Goal: Task Accomplishment & Management: Use online tool/utility

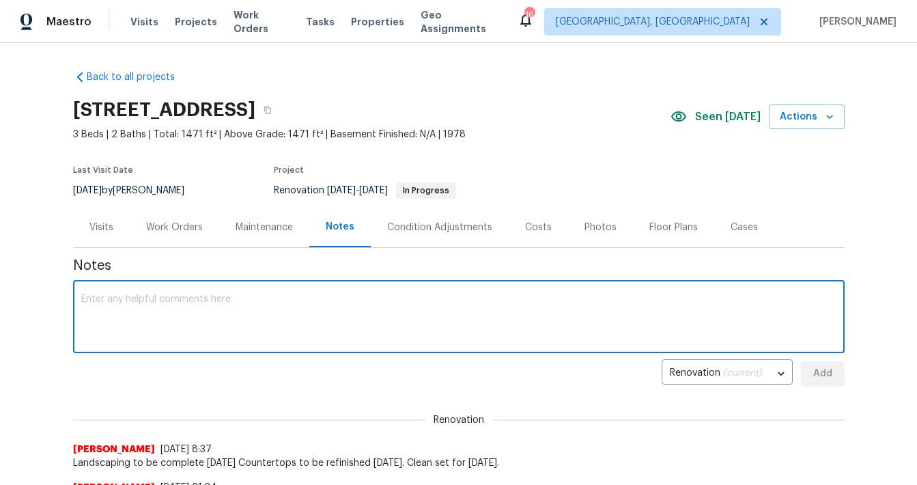
click at [224, 340] on textarea at bounding box center [458, 318] width 755 height 48
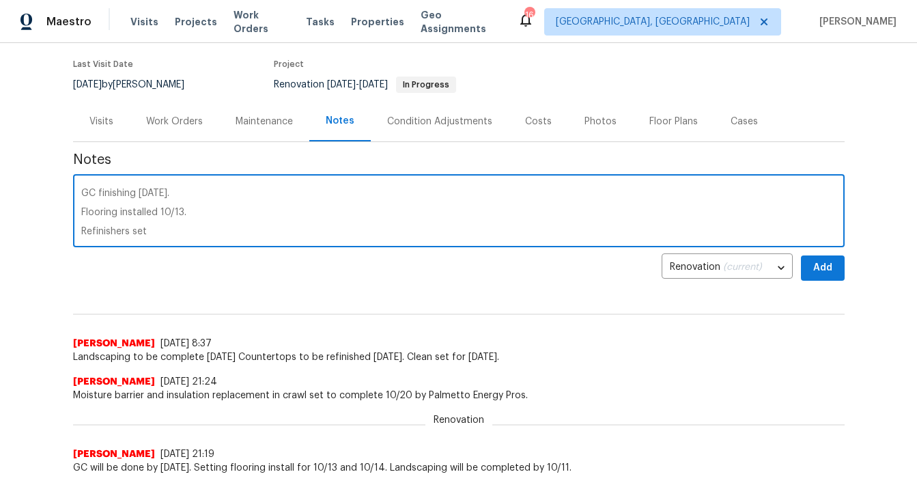
scroll to position [108, 0]
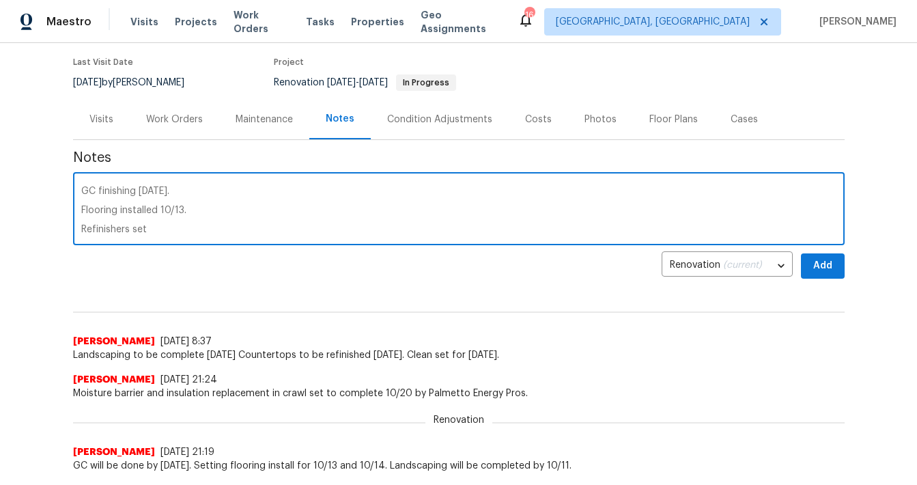
drag, startPoint x: 161, startPoint y: 231, endPoint x: 63, endPoint y: 225, distance: 98.5
click at [63, 225] on div "Back to all projects [STREET_ADDRESS] 3 Beds | 2 Baths | Total: 1471 ft² | Abov…" at bounding box center [458, 264] width 917 height 442
click at [244, 216] on textarea "GC finishing [DATE]. Flooring installed 10/13." at bounding box center [458, 210] width 755 height 48
type textarea "GC finishing [DATE]. Flooring installed 10/13."
click at [810, 262] on button "Add" at bounding box center [823, 265] width 44 height 25
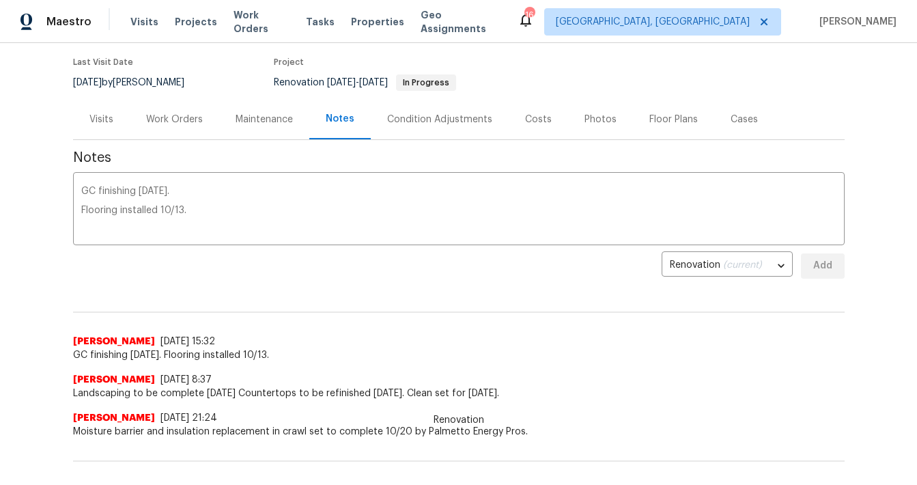
click at [164, 121] on div "Work Orders" at bounding box center [174, 120] width 57 height 14
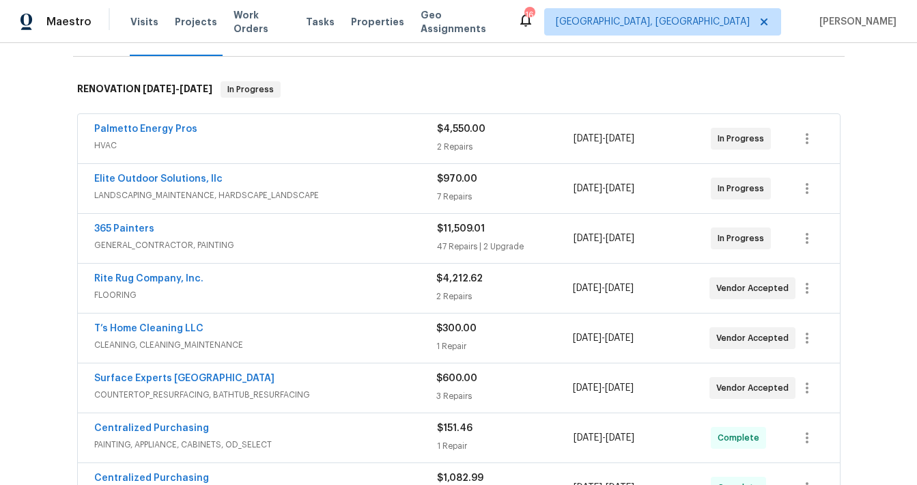
scroll to position [190, 0]
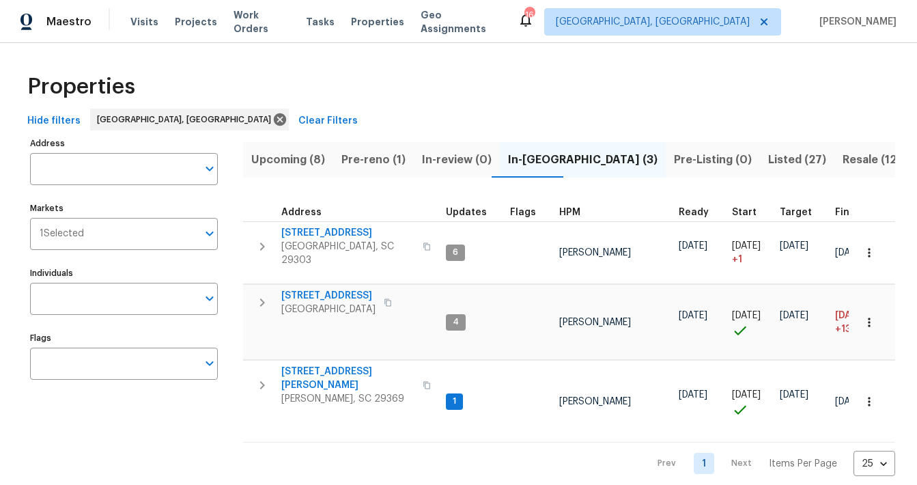
click at [379, 161] on span "Pre-reno (1)" at bounding box center [373, 159] width 64 height 19
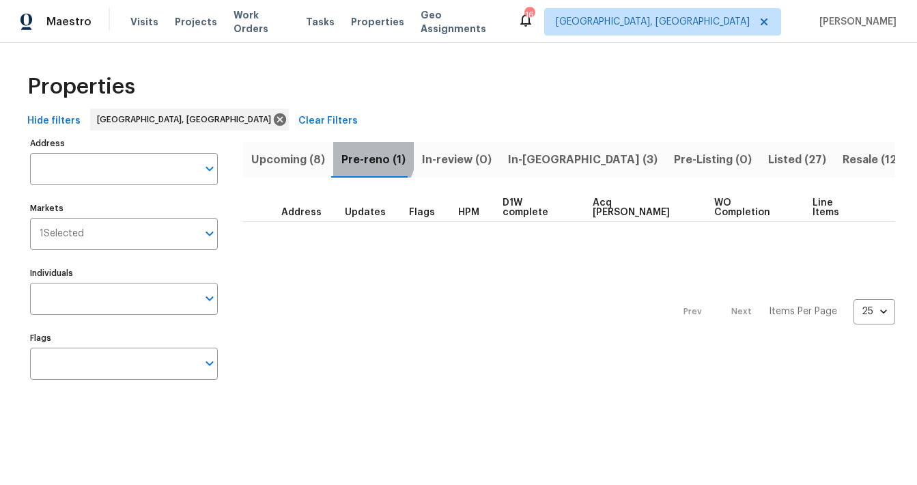
click at [365, 156] on span "Pre-reno (1)" at bounding box center [373, 159] width 64 height 19
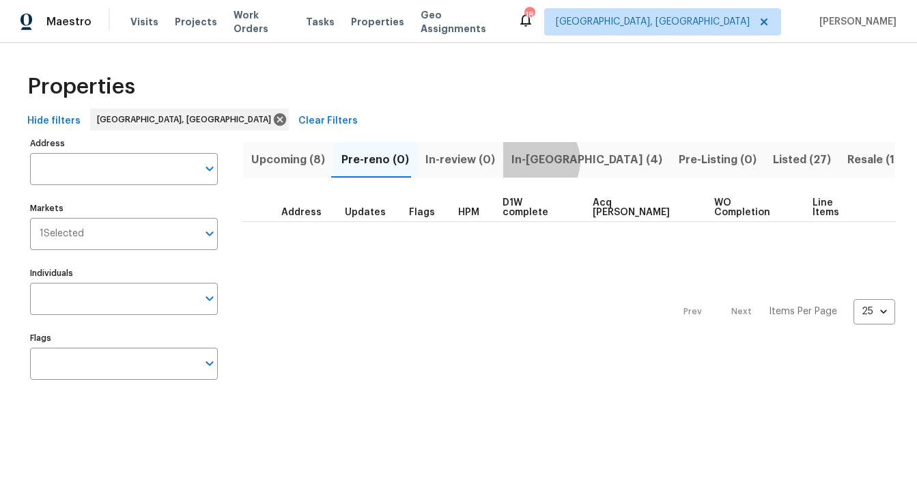
click at [525, 160] on span "In-[GEOGRAPHIC_DATA] (4)" at bounding box center [586, 159] width 151 height 19
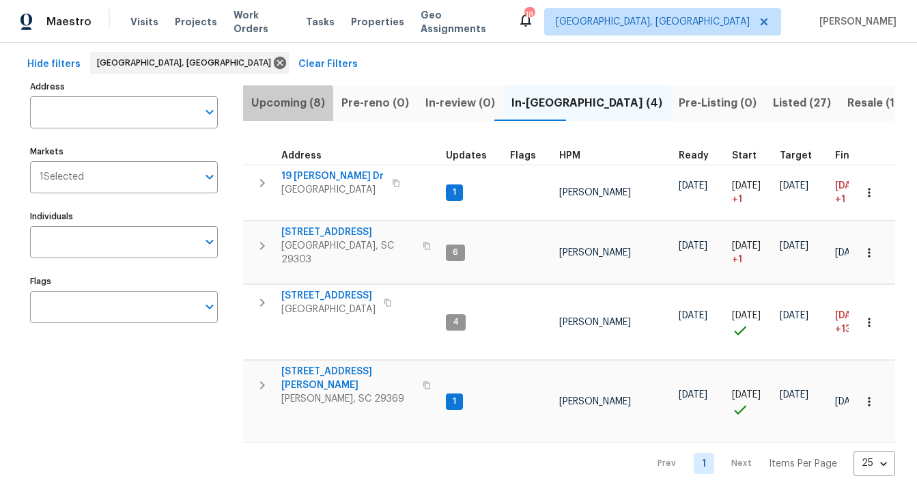
click at [260, 107] on span "Upcoming (8)" at bounding box center [288, 103] width 74 height 19
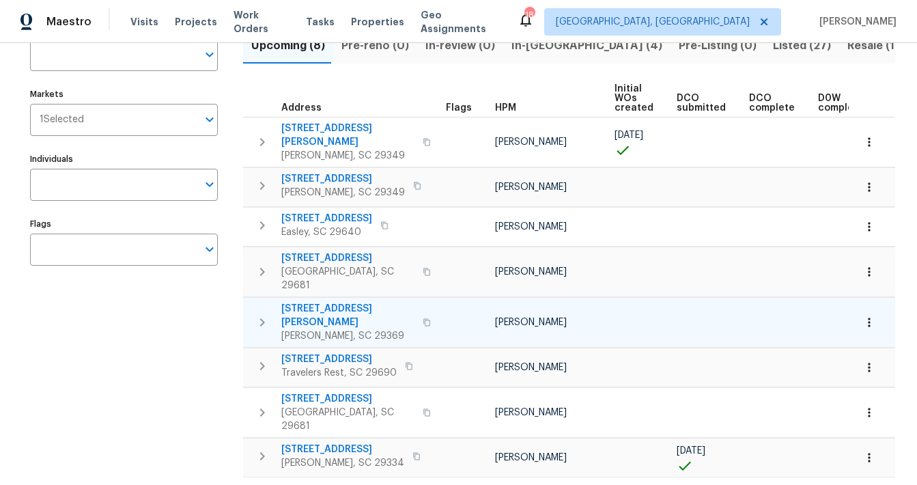
scroll to position [118, 0]
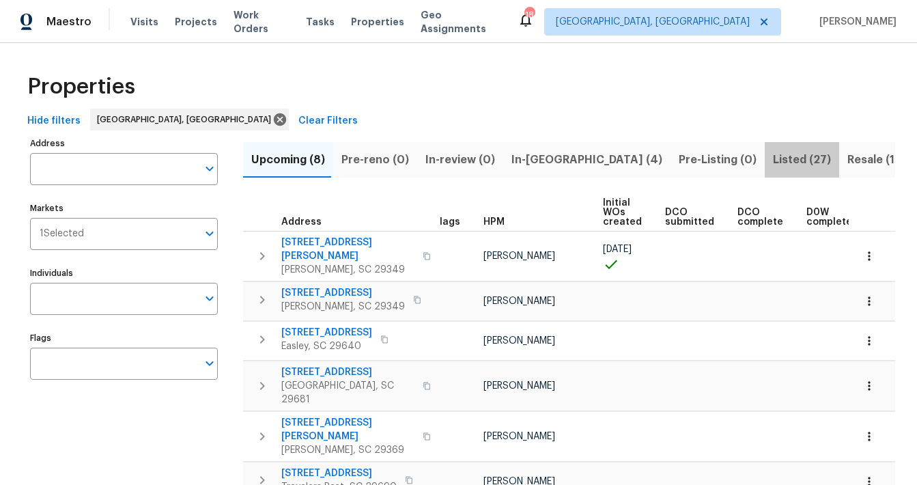
click at [773, 160] on span "Listed (27)" at bounding box center [802, 159] width 58 height 19
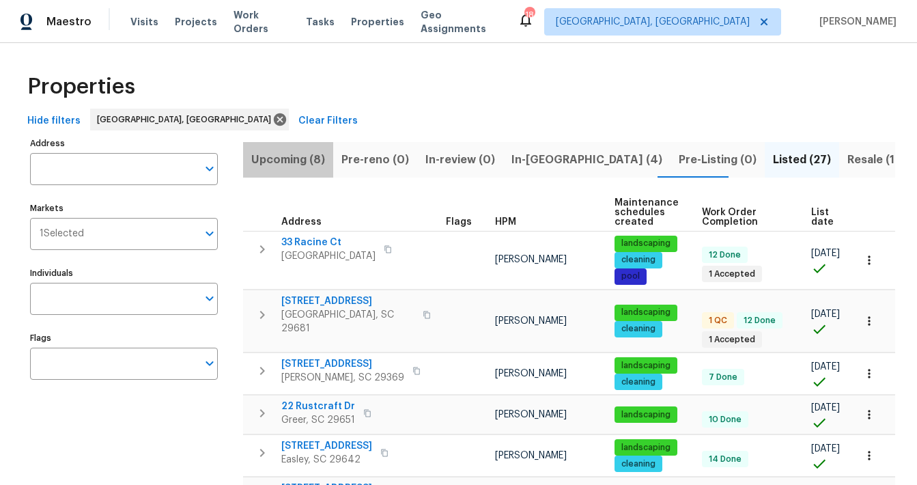
click at [290, 155] on span "Upcoming (8)" at bounding box center [288, 159] width 74 height 19
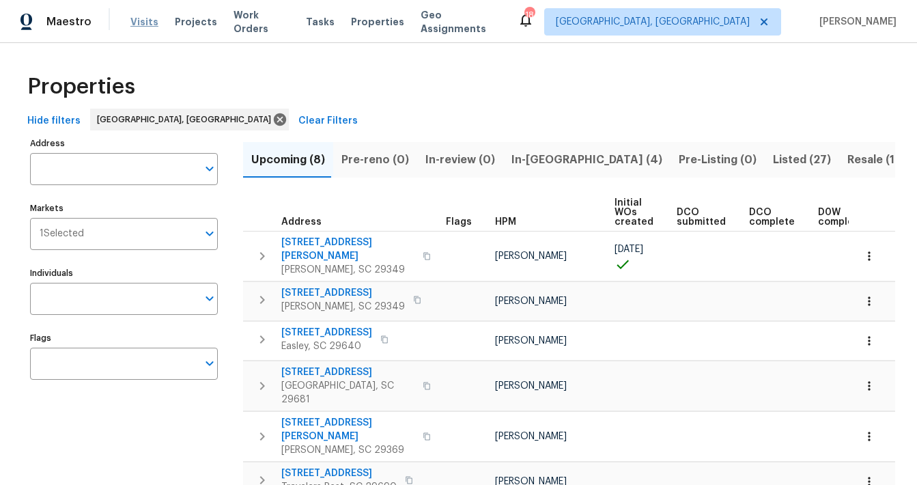
click at [132, 26] on span "Visits" at bounding box center [144, 22] width 28 height 14
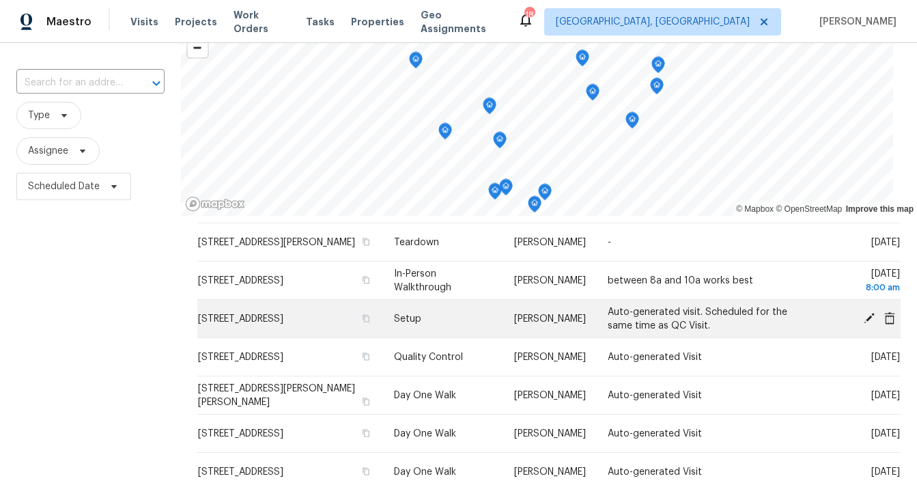
scroll to position [74, 0]
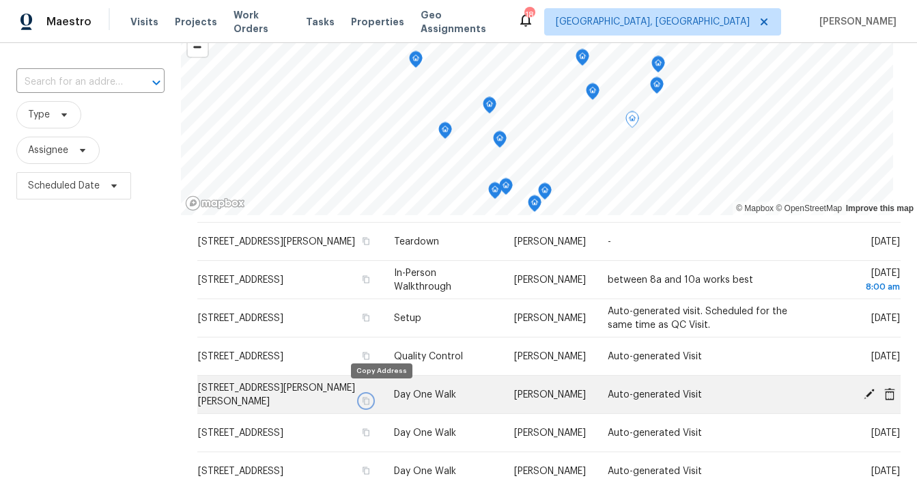
click at [370, 397] on icon "button" at bounding box center [366, 401] width 8 height 8
